Goal: Information Seeking & Learning: Learn about a topic

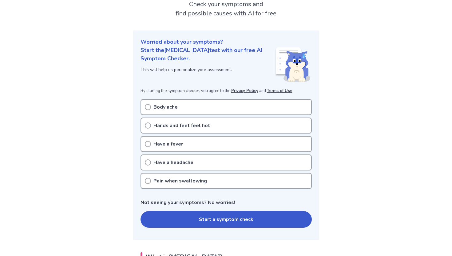
scroll to position [44, 0]
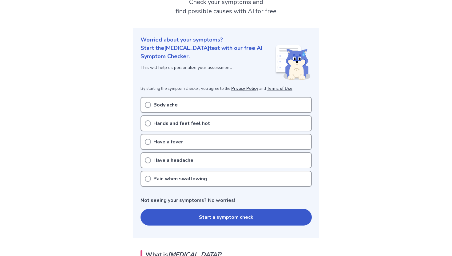
click at [188, 160] on p "Have a headache" at bounding box center [174, 160] width 40 height 7
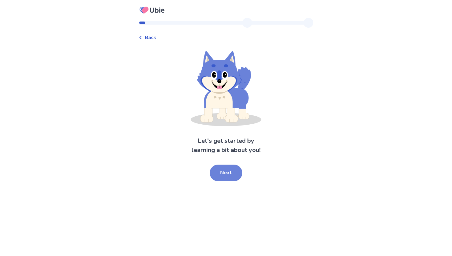
click at [227, 173] on button "Next" at bounding box center [226, 173] width 33 height 17
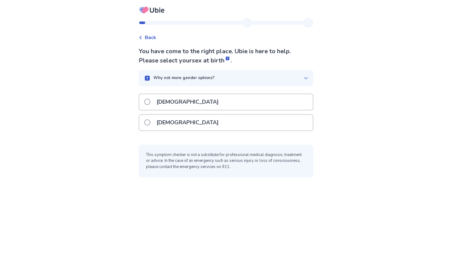
click at [203, 130] on div "[DEMOGRAPHIC_DATA]" at bounding box center [226, 122] width 175 height 17
click at [203, 124] on div "[DEMOGRAPHIC_DATA]" at bounding box center [226, 123] width 174 height 16
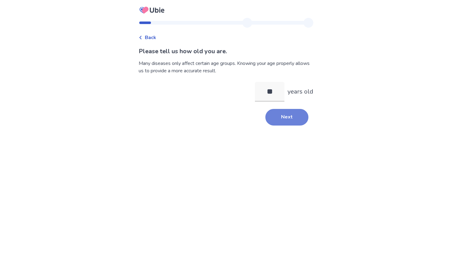
type input "**"
click at [282, 125] on button "Next" at bounding box center [287, 117] width 43 height 17
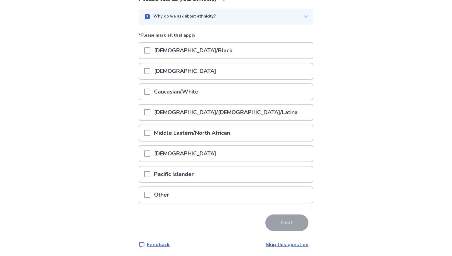
scroll to position [54, 0]
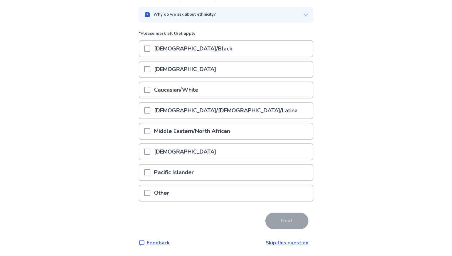
click at [243, 96] on div "Caucasian/White" at bounding box center [226, 90] width 174 height 16
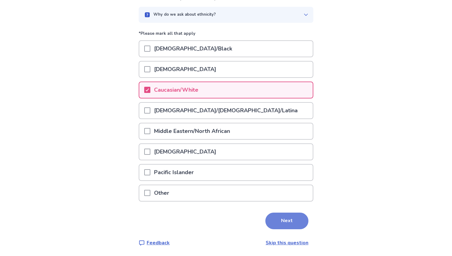
click at [295, 223] on button "Next" at bounding box center [287, 221] width 43 height 17
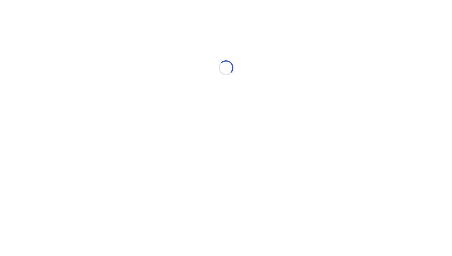
scroll to position [0, 0]
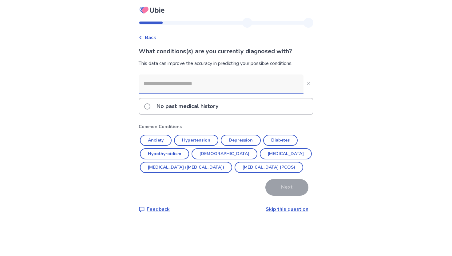
click at [286, 213] on link "Skip this question" at bounding box center [287, 209] width 43 height 7
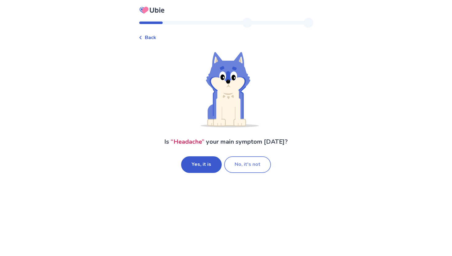
click at [239, 164] on button "No, it's not" at bounding box center [247, 164] width 47 height 17
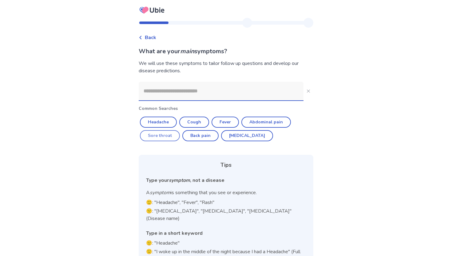
click at [167, 135] on button "Sore throat" at bounding box center [160, 135] width 40 height 11
type input "**********"
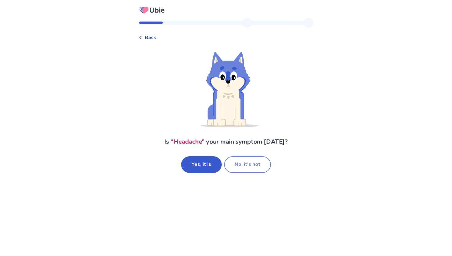
click at [260, 159] on button "No, it's not" at bounding box center [247, 164] width 47 height 17
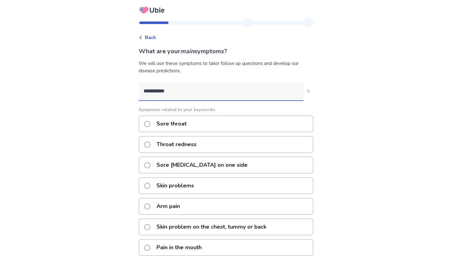
click at [184, 91] on input "**********" at bounding box center [221, 91] width 165 height 18
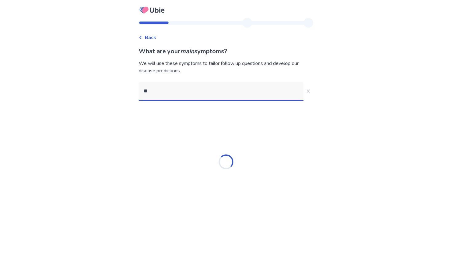
type input "*"
type input "****"
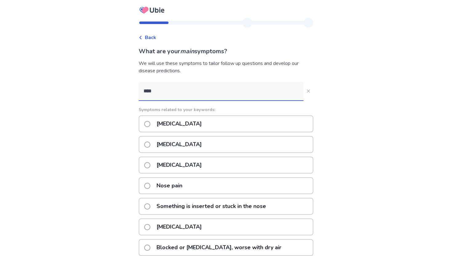
click at [186, 164] on p "Stuffy nose" at bounding box center [179, 165] width 53 height 16
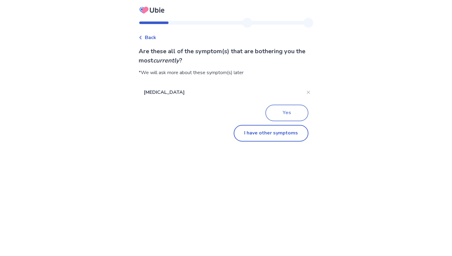
click at [285, 111] on button "Yes" at bounding box center [287, 113] width 43 height 17
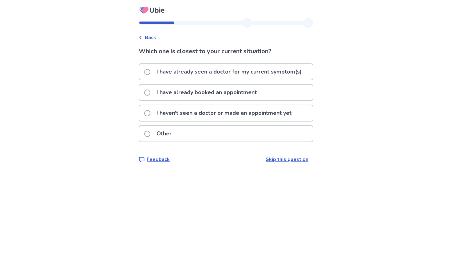
click at [291, 116] on p "I haven't seen a doctor or made an appointment yet" at bounding box center [224, 113] width 142 height 16
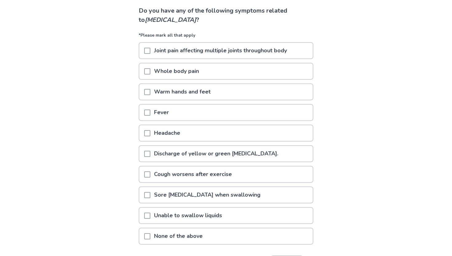
scroll to position [41, 0]
click at [285, 129] on div "Headache" at bounding box center [226, 133] width 174 height 16
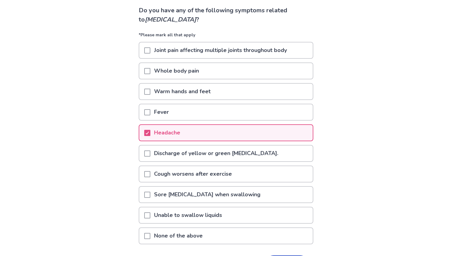
click at [282, 151] on div "Discharge of yellow or green [MEDICAL_DATA]." at bounding box center [226, 154] width 174 height 16
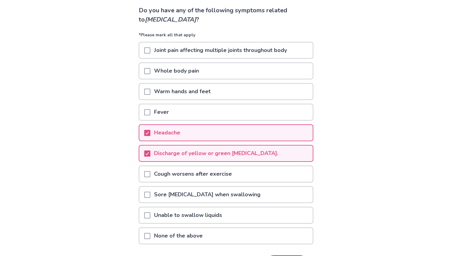
click at [269, 194] on div "Sore [MEDICAL_DATA] when swallowing" at bounding box center [226, 195] width 174 height 16
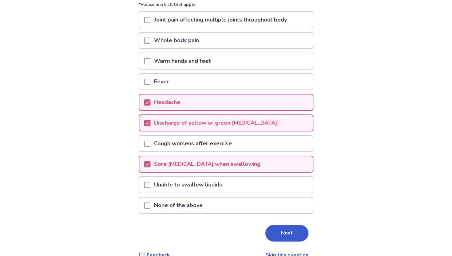
scroll to position [73, 0]
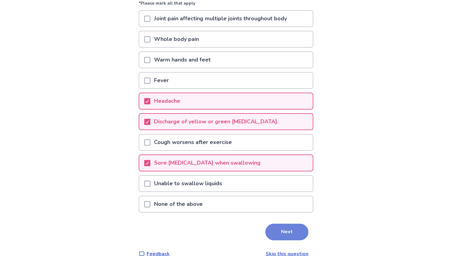
click at [291, 227] on button "Next" at bounding box center [287, 232] width 43 height 17
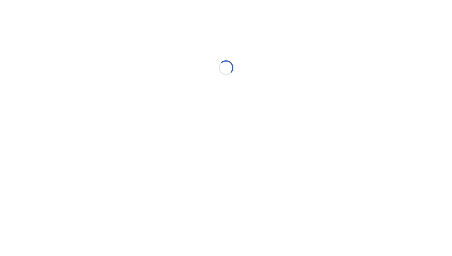
scroll to position [0, 0]
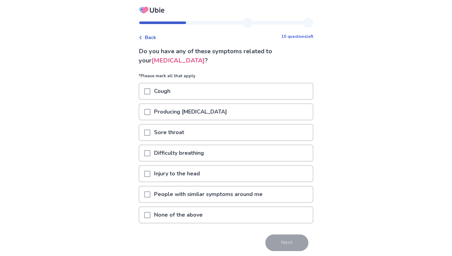
click at [289, 111] on div "Producing phlegm" at bounding box center [226, 112] width 174 height 16
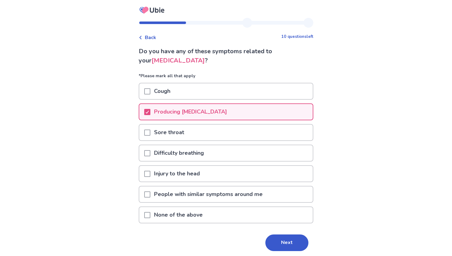
click at [285, 97] on div "Cough" at bounding box center [226, 91] width 174 height 16
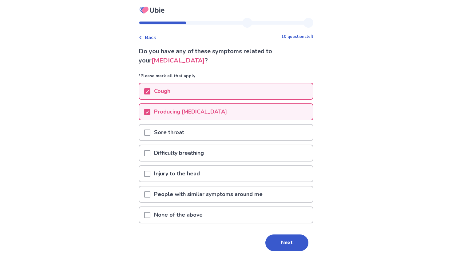
click at [286, 131] on div "Sore throat" at bounding box center [226, 133] width 174 height 16
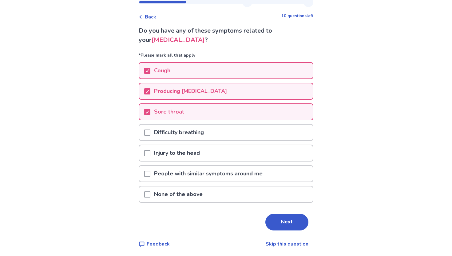
scroll to position [22, 0]
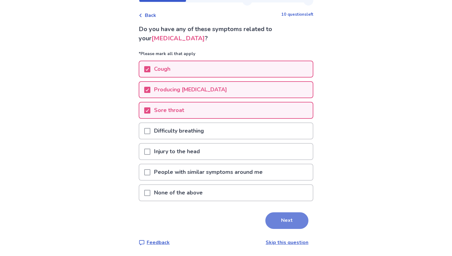
click at [303, 221] on button "Next" at bounding box center [287, 220] width 43 height 17
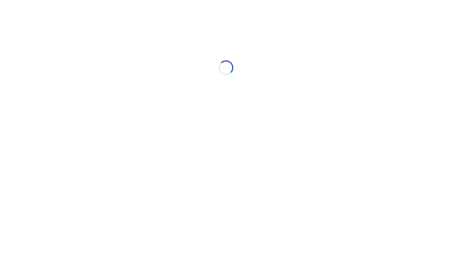
scroll to position [0, 0]
select select "*"
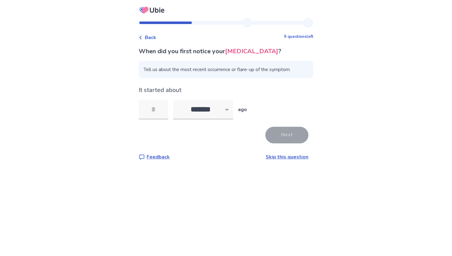
click at [259, 214] on div "Back 9 questions left When did you first notice your stuffy nose ? Tell us abou…" at bounding box center [226, 128] width 452 height 256
drag, startPoint x: 160, startPoint y: 126, endPoint x: 160, endPoint y: 120, distance: 5.5
click at [160, 120] on div "When did you first notice your stuffy nose ? Tell us about the most recent occu…" at bounding box center [226, 104] width 175 height 114
click at [160, 108] on input "tel" at bounding box center [154, 110] width 30 height 20
type input "*"
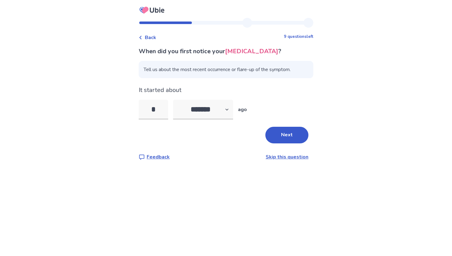
click at [270, 136] on button "Next" at bounding box center [287, 135] width 43 height 17
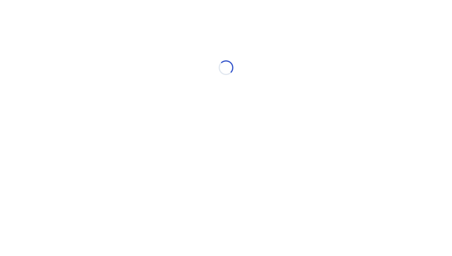
select select "*"
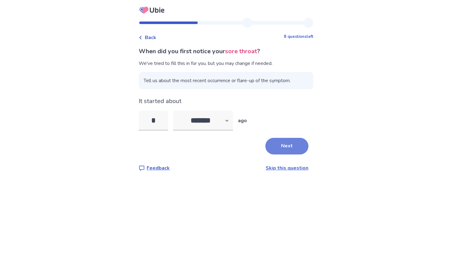
click at [275, 143] on button "Next" at bounding box center [287, 146] width 43 height 17
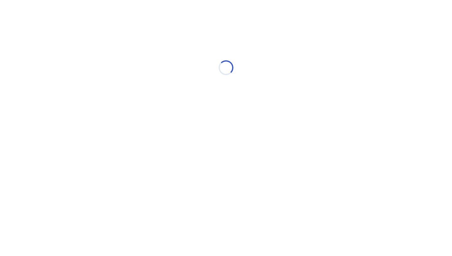
select select "*"
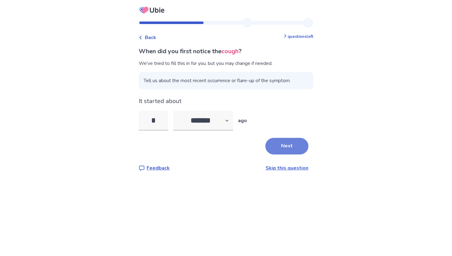
click at [274, 142] on button "Next" at bounding box center [287, 146] width 43 height 17
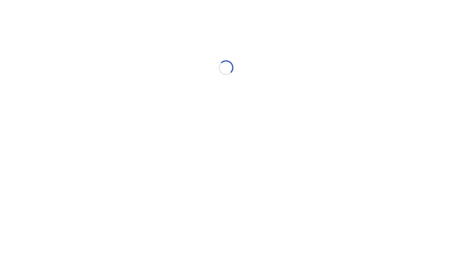
select select "*"
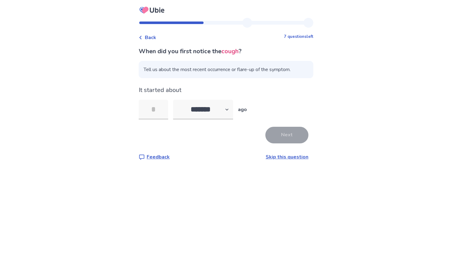
type input "*"
click at [273, 147] on div "When did you first notice the cough ? Tell us about the most recent occurrence …" at bounding box center [226, 104] width 175 height 114
click at [274, 140] on button "Next" at bounding box center [287, 135] width 43 height 17
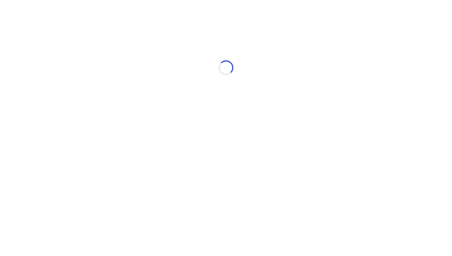
select select "*"
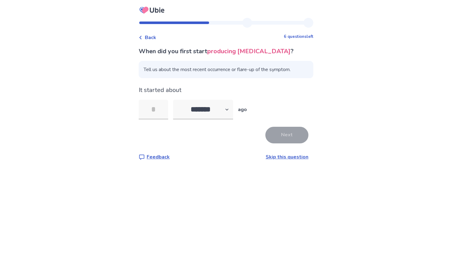
type input "*"
click at [270, 136] on button "Next" at bounding box center [287, 135] width 43 height 17
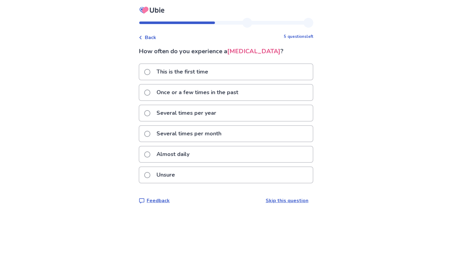
click at [251, 121] on div "Several times per year" at bounding box center [226, 113] width 175 height 17
click at [251, 113] on div "Several times per year" at bounding box center [226, 113] width 174 height 16
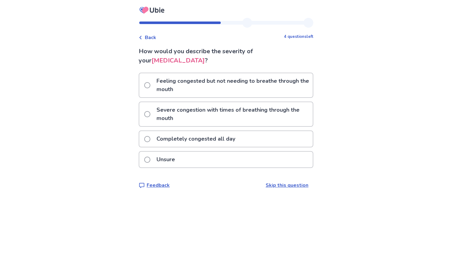
click at [251, 109] on p "Severe congestion with times of breathing through the mouth" at bounding box center [233, 114] width 160 height 24
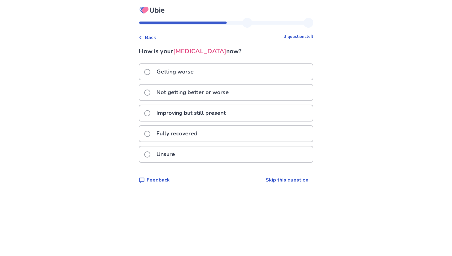
drag, startPoint x: 251, startPoint y: 109, endPoint x: 136, endPoint y: 63, distance: 123.7
click at [137, 65] on div "Back 3 questions left How is your stuffy nose now? Getting worse Not getting be…" at bounding box center [226, 128] width 452 height 256
click at [147, 36] on div "Back" at bounding box center [148, 37] width 18 height 7
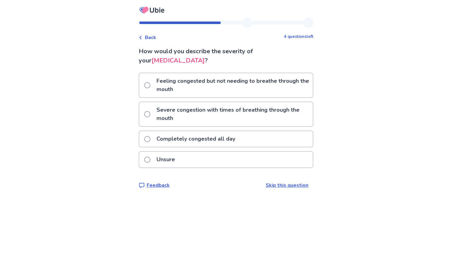
click at [201, 132] on p "Completely congested all day" at bounding box center [196, 139] width 86 height 16
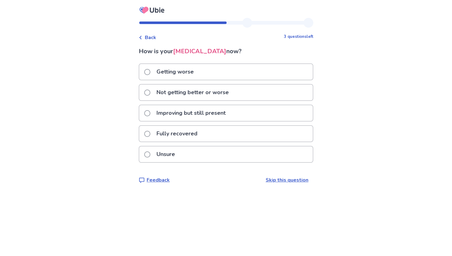
click at [202, 93] on p "Not getting better or worse" at bounding box center [193, 93] width 80 height 16
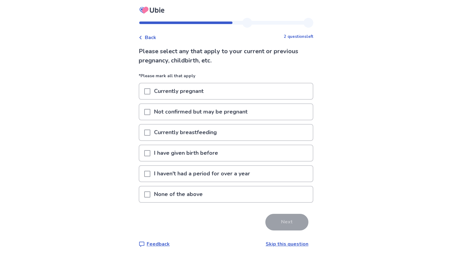
click at [200, 199] on p "None of the above" at bounding box center [179, 195] width 56 height 16
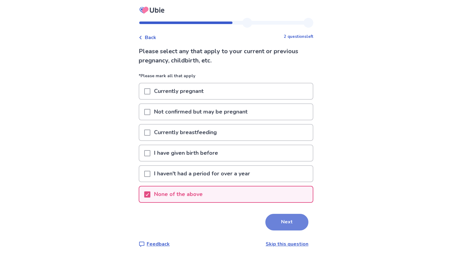
click at [276, 215] on button "Next" at bounding box center [287, 222] width 43 height 17
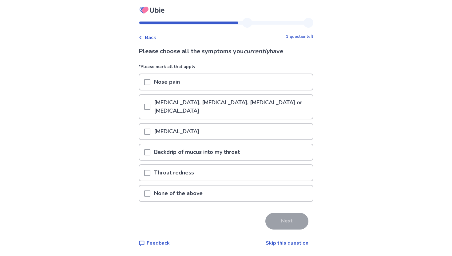
click at [260, 110] on p "Family history of Asthma, Eczema, Allergic rhinitis or Allergic conjunctivitis" at bounding box center [232, 107] width 163 height 24
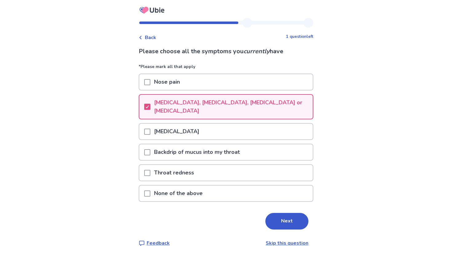
click at [257, 138] on div "Runny nose" at bounding box center [226, 132] width 174 height 16
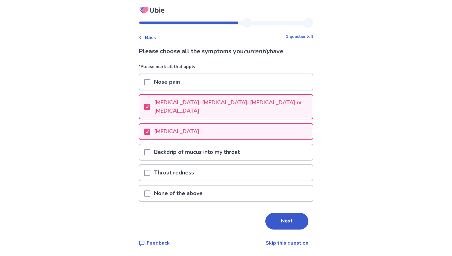
click at [256, 157] on div "Backdrip of mucus into my throat" at bounding box center [226, 152] width 174 height 16
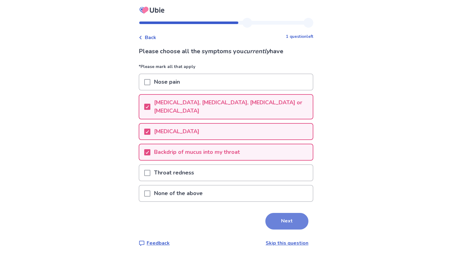
click at [279, 215] on button "Next" at bounding box center [287, 221] width 43 height 17
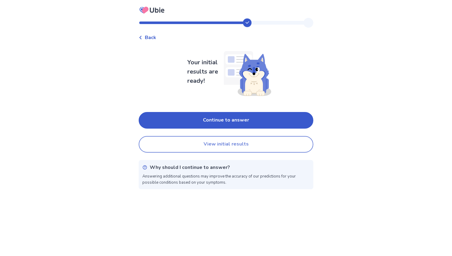
click at [280, 147] on button "View initial results" at bounding box center [226, 144] width 175 height 17
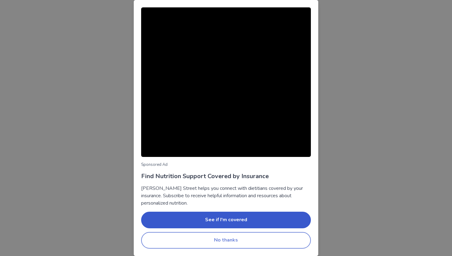
click at [270, 236] on button "No thanks" at bounding box center [226, 240] width 170 height 17
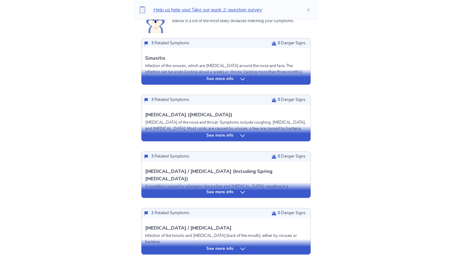
scroll to position [155, 0]
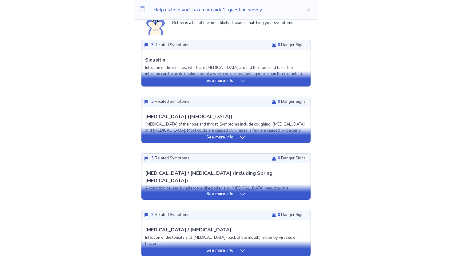
click at [260, 132] on div "See more info" at bounding box center [226, 135] width 169 height 15
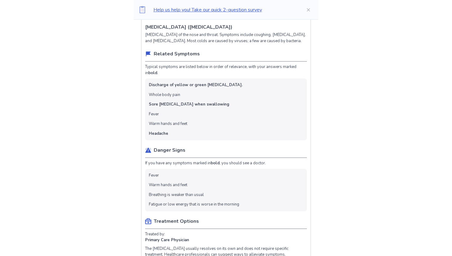
scroll to position [0, 0]
